Goal: Navigation & Orientation: Understand site structure

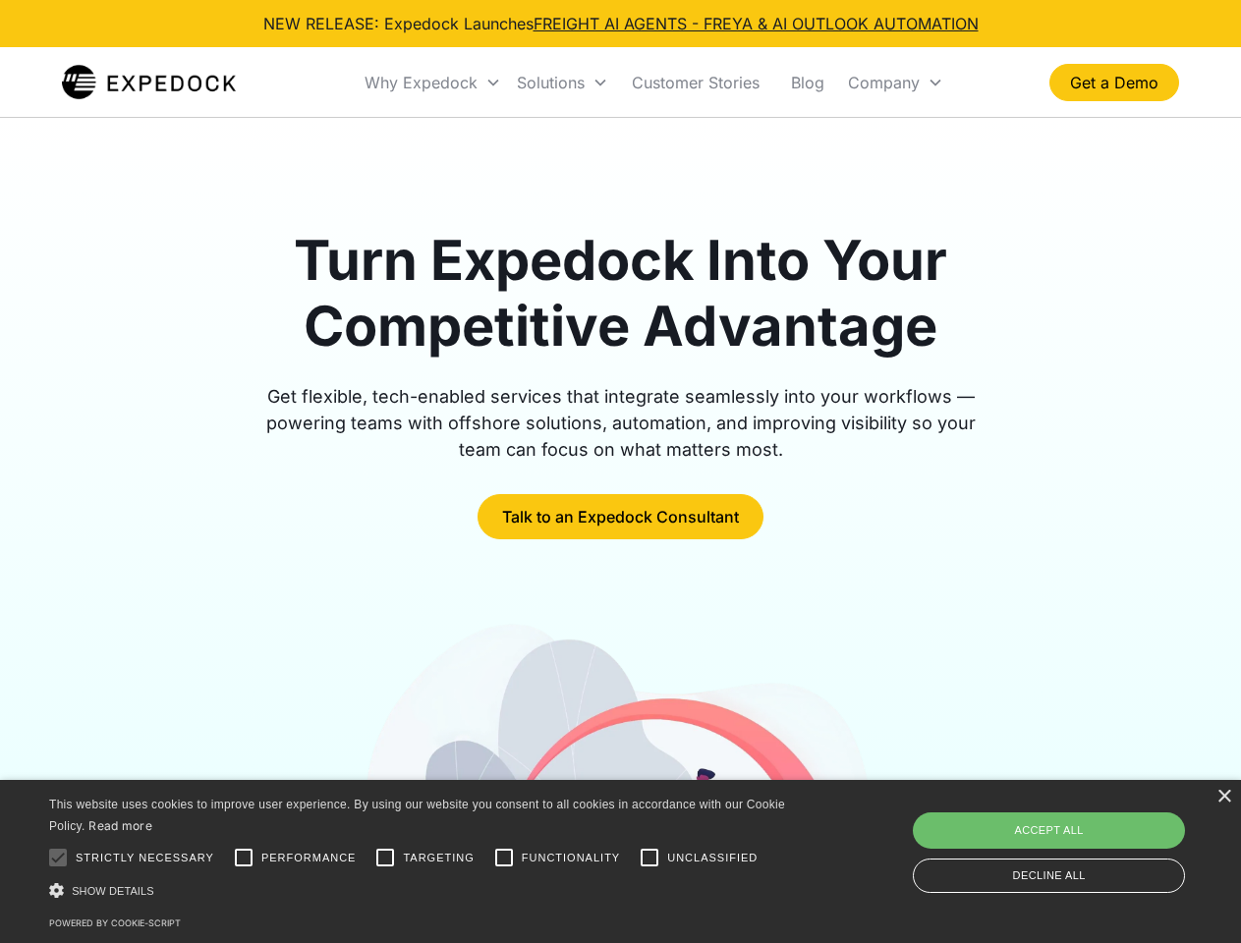
click at [433, 83] on div "Why Expedock" at bounding box center [421, 83] width 113 height 20
click at [562, 83] on div "Solutions" at bounding box center [551, 83] width 68 height 20
click at [895, 83] on div "Company" at bounding box center [884, 83] width 72 height 20
click at [58, 858] on div at bounding box center [57, 857] width 39 height 39
click at [244, 858] on input "Performance" at bounding box center [243, 857] width 39 height 39
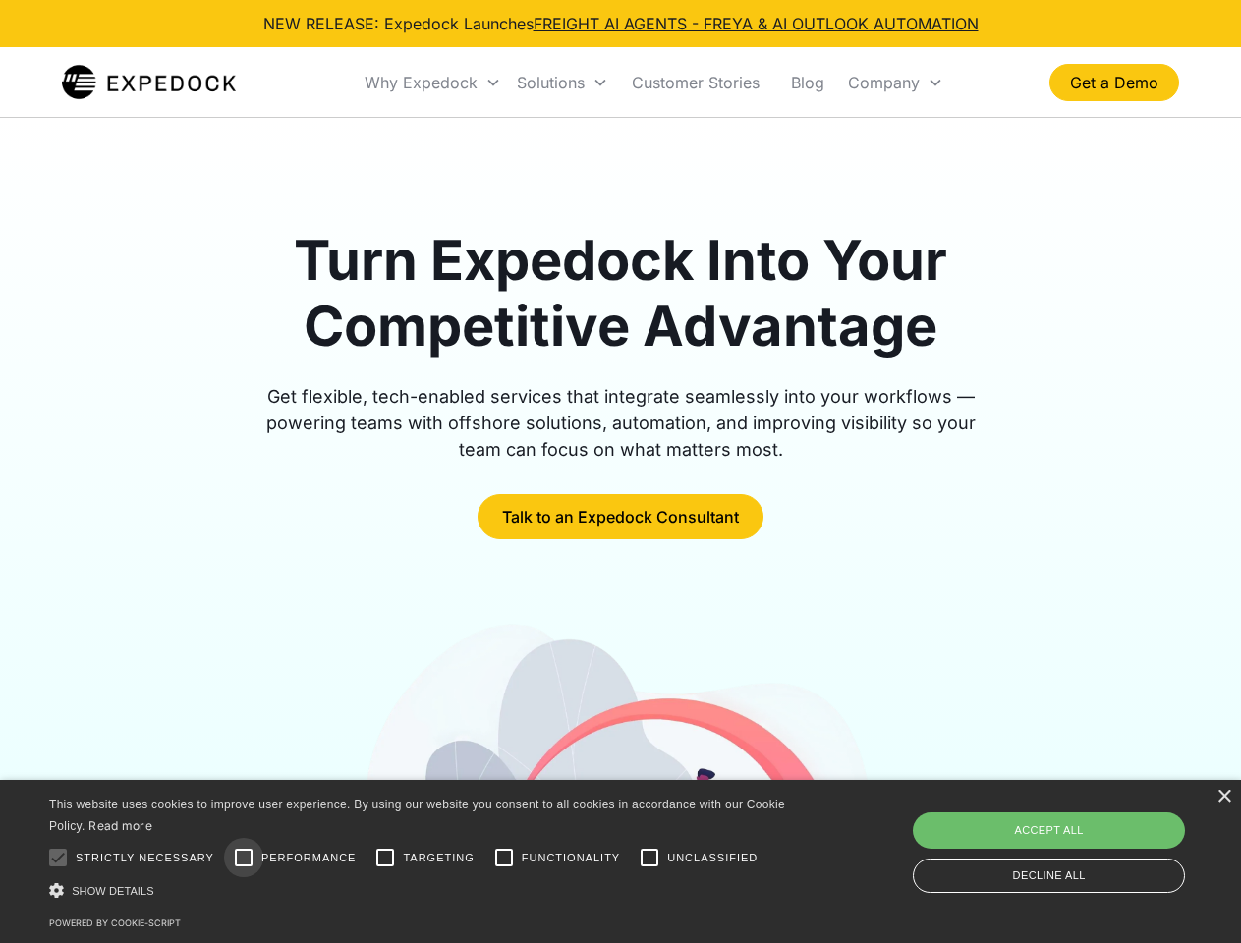
checkbox input "true"
click at [385, 858] on input "Targeting" at bounding box center [385, 857] width 39 height 39
checkbox input "true"
click at [504, 858] on input "Functionality" at bounding box center [503, 857] width 39 height 39
checkbox input "true"
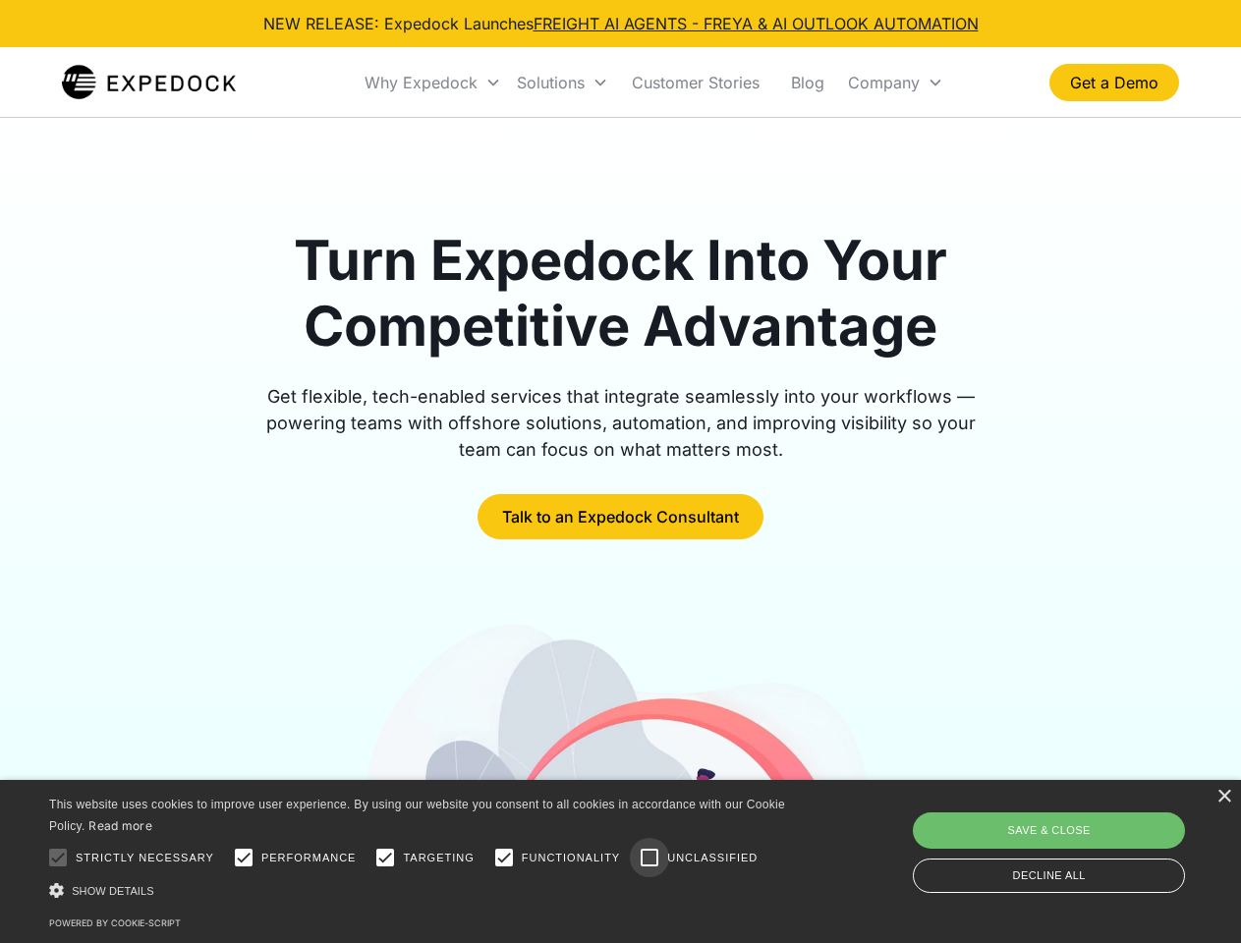
click at [650, 858] on input "Unclassified" at bounding box center [649, 857] width 39 height 39
checkbox input "true"
click at [421, 890] on div "Show details Hide details" at bounding box center [420, 891] width 743 height 21
